Goal: Navigation & Orientation: Find specific page/section

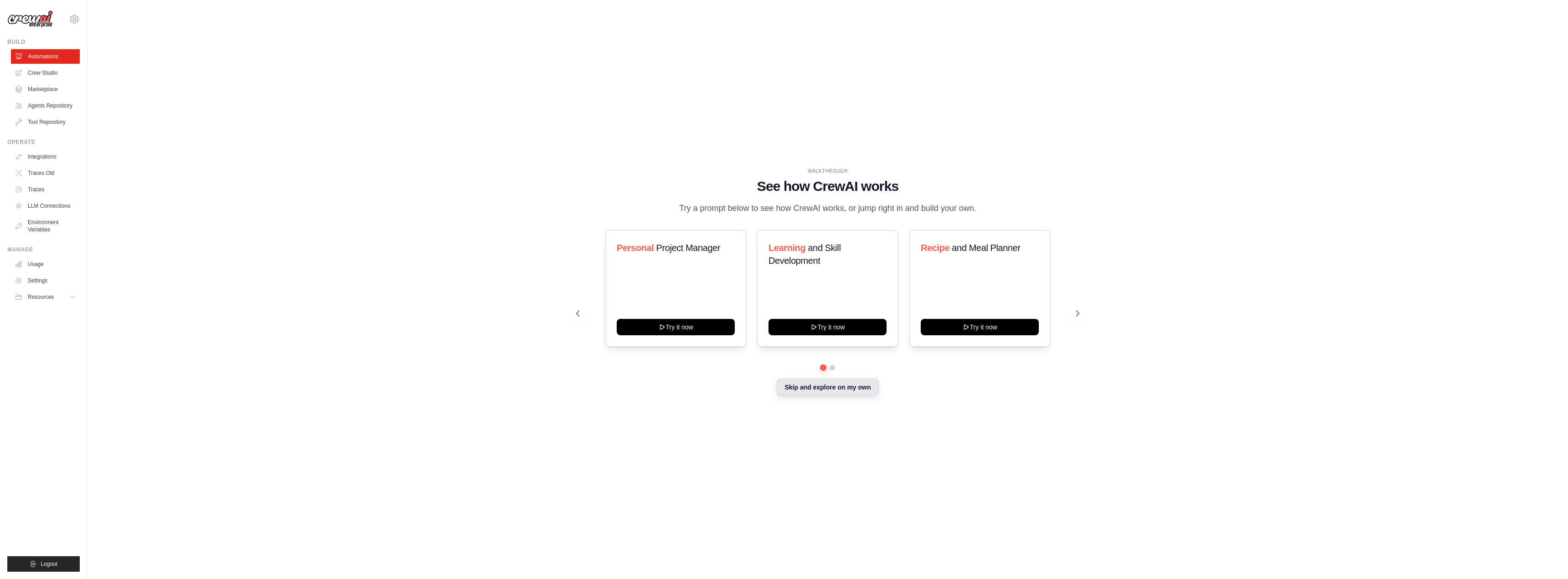
click at [834, 395] on button "Skip and explore on my own" at bounding box center [827, 388] width 102 height 17
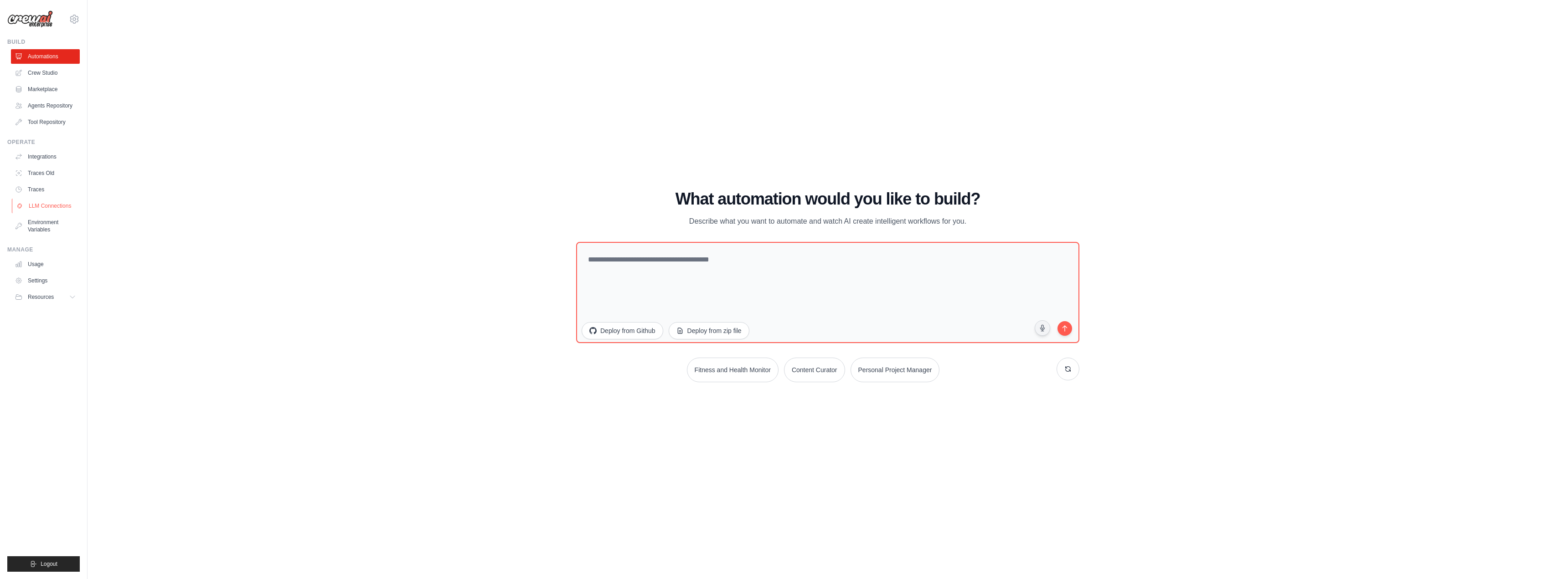
click at [43, 207] on link "LLM Connections" at bounding box center [46, 206] width 69 height 15
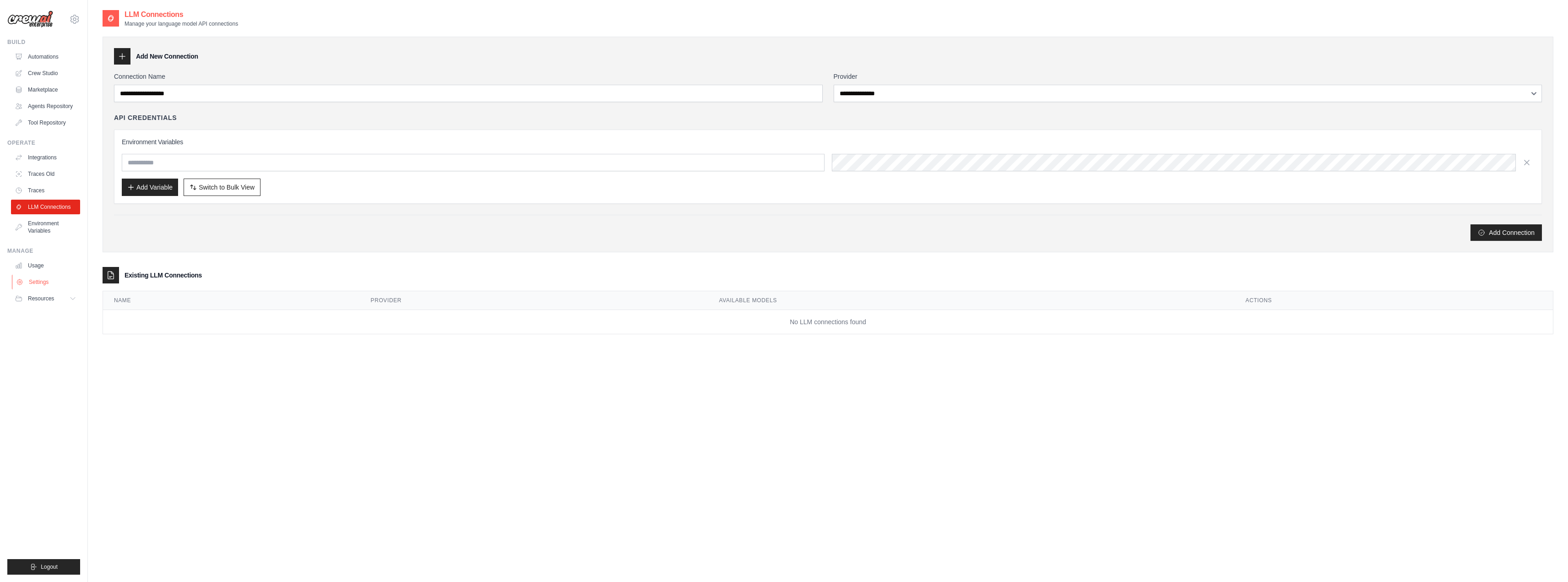
click at [30, 276] on link "Settings" at bounding box center [46, 282] width 69 height 15
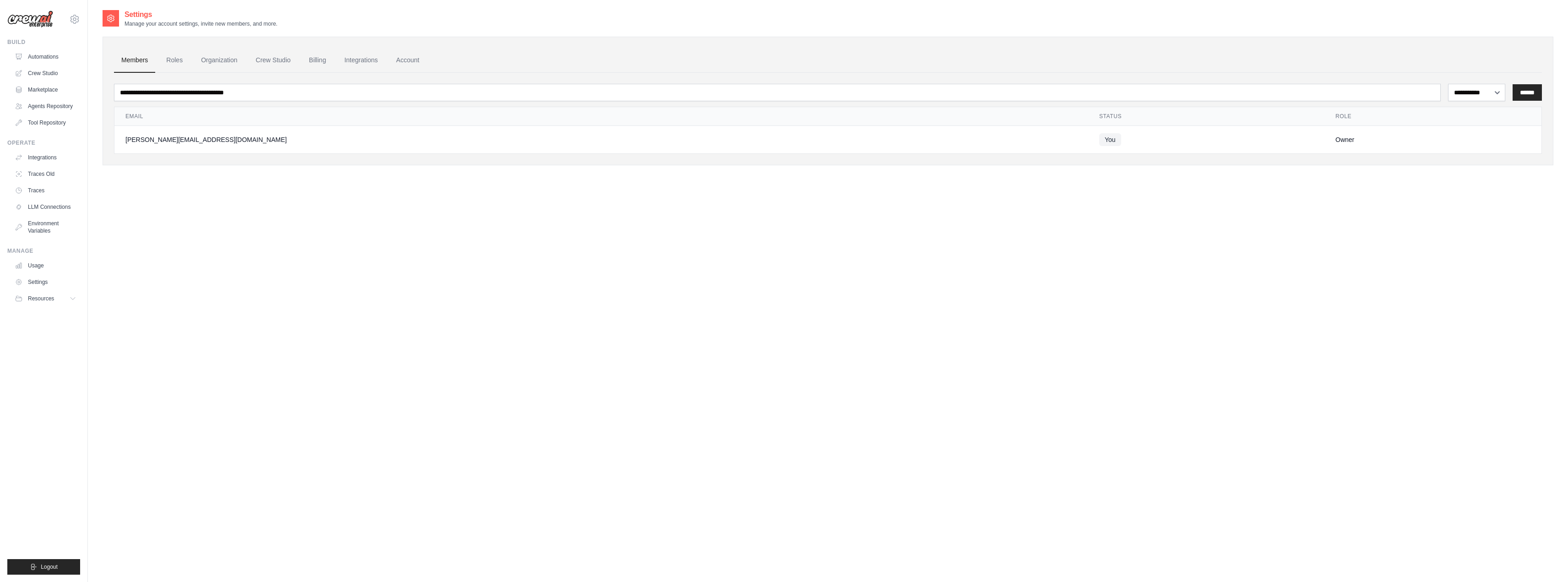
click at [25, 21] on img at bounding box center [30, 19] width 46 height 17
click at [74, 17] on icon at bounding box center [75, 19] width 11 height 11
click at [38, 279] on link "Settings" at bounding box center [46, 282] width 69 height 15
click at [44, 205] on link "LLM Connections" at bounding box center [46, 207] width 69 height 15
